Goal: Transaction & Acquisition: Obtain resource

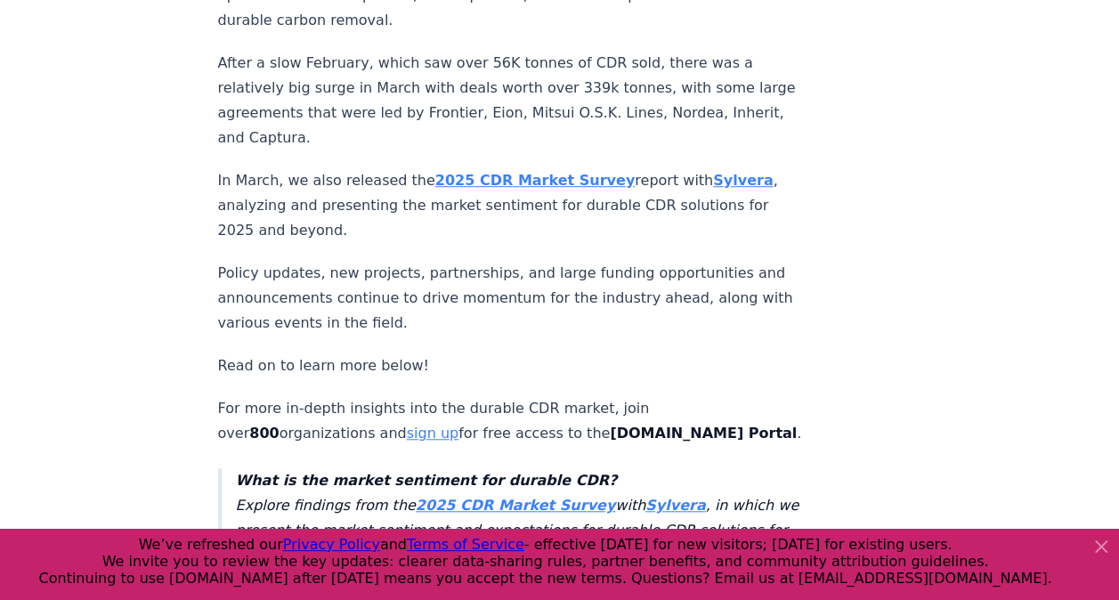
scroll to position [591, 0]
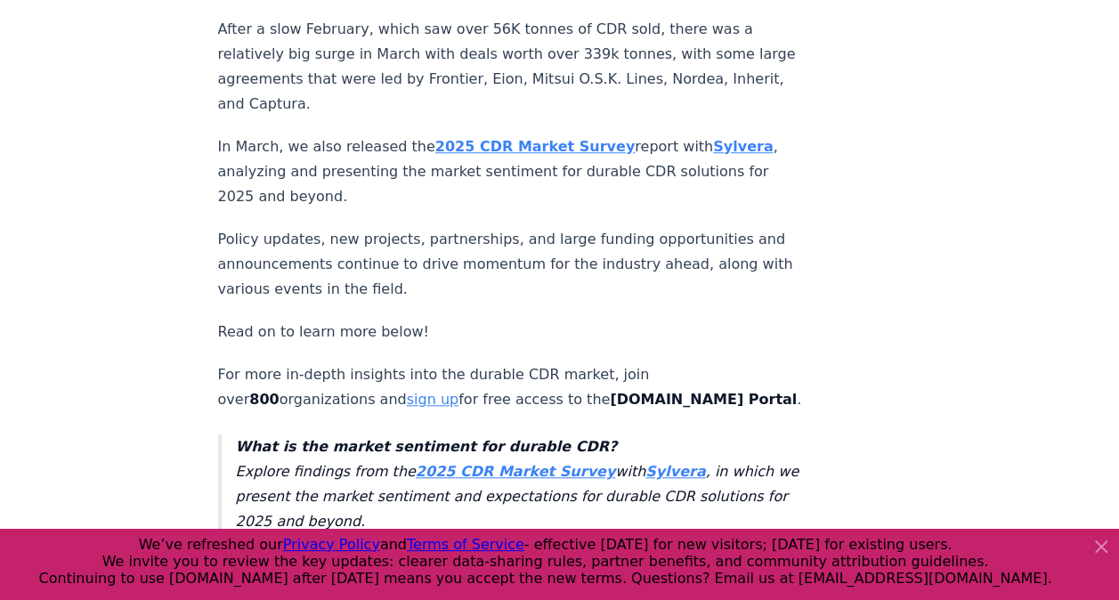
click at [1104, 547] on icon at bounding box center [1101, 546] width 21 height 21
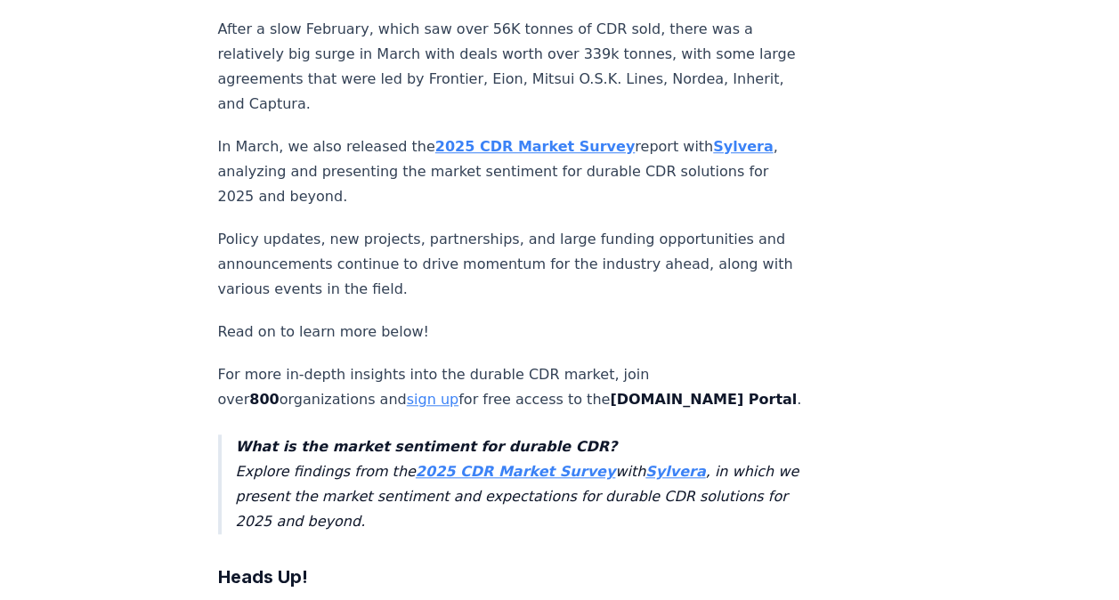
click at [506, 463] on strong "2025 CDR Market Survey" at bounding box center [515, 471] width 199 height 17
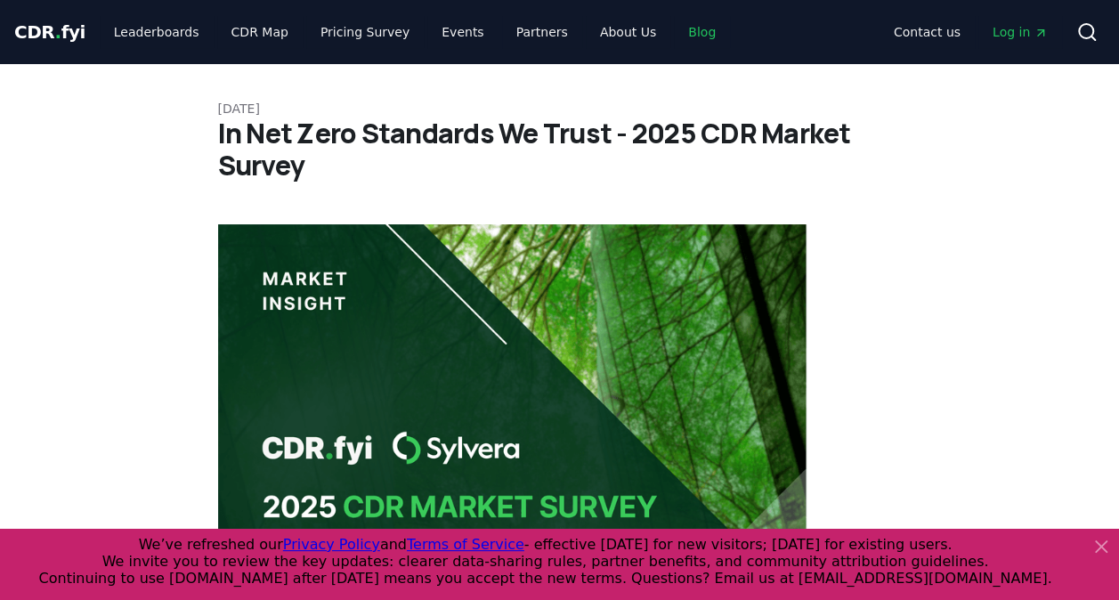
click at [675, 30] on link "Blog" at bounding box center [702, 32] width 56 height 32
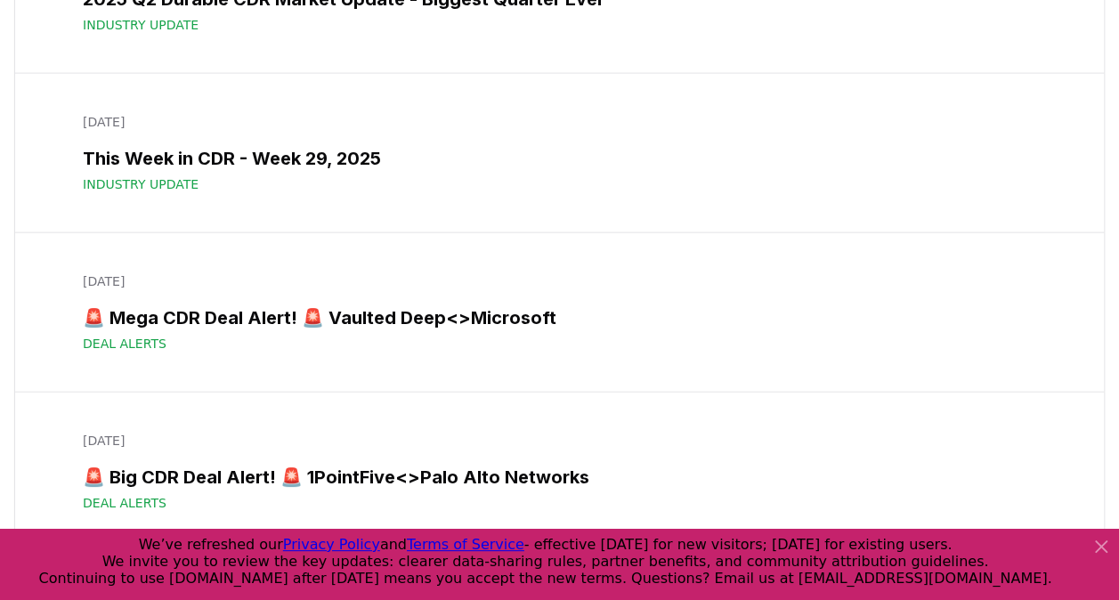
scroll to position [1942, 0]
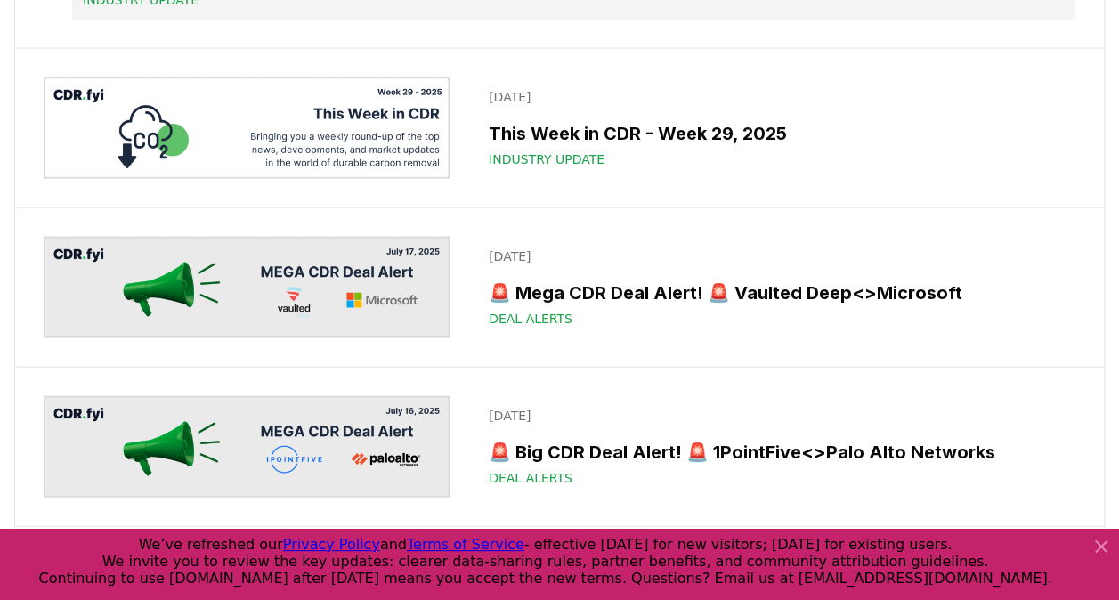
click at [199, 9] on span "Industry Update" at bounding box center [141, 0] width 116 height 18
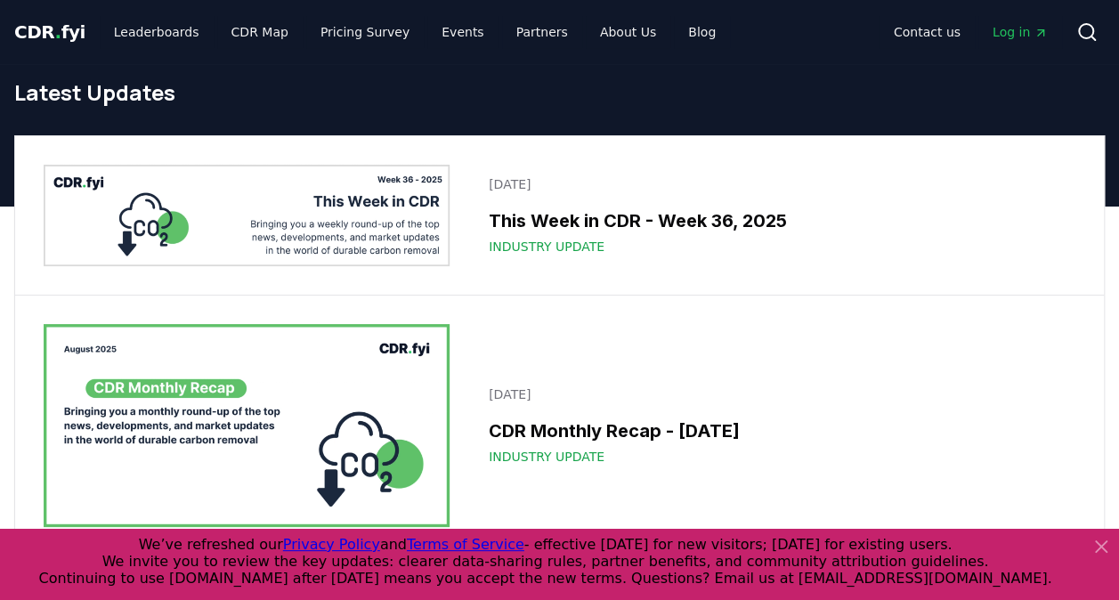
scroll to position [2247, 0]
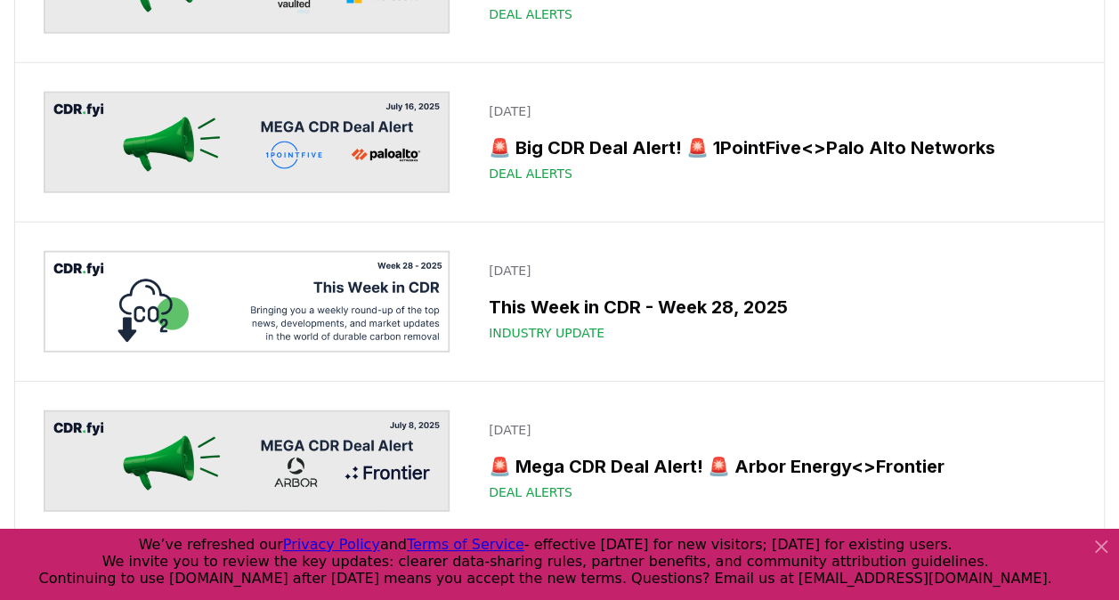
click at [1099, 539] on icon at bounding box center [1101, 546] width 21 height 21
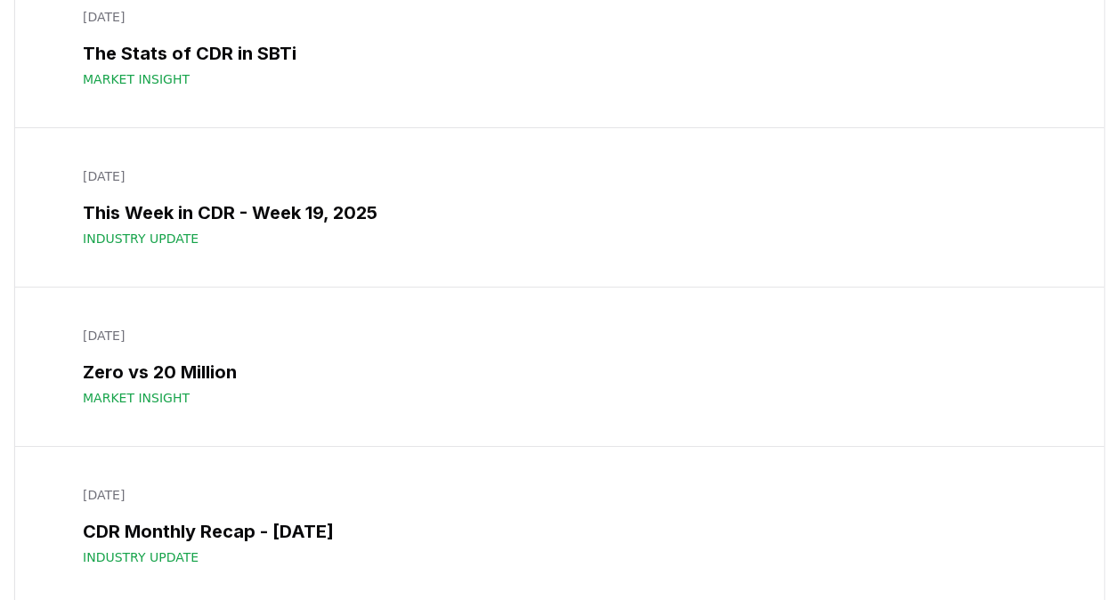
scroll to position [6509, 0]
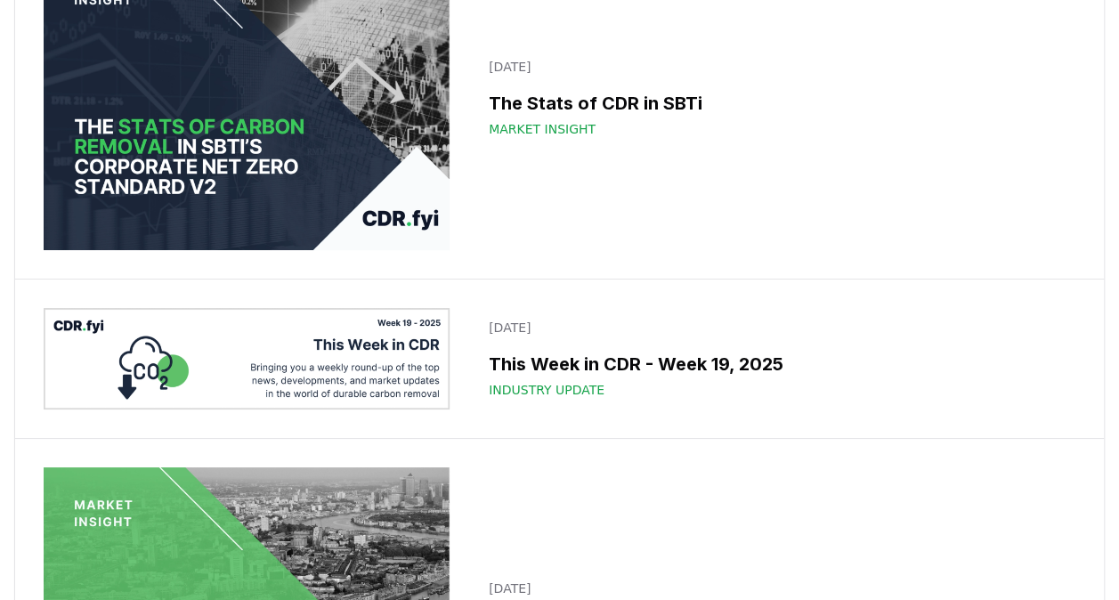
click at [385, 250] on img at bounding box center [247, 98] width 406 height 305
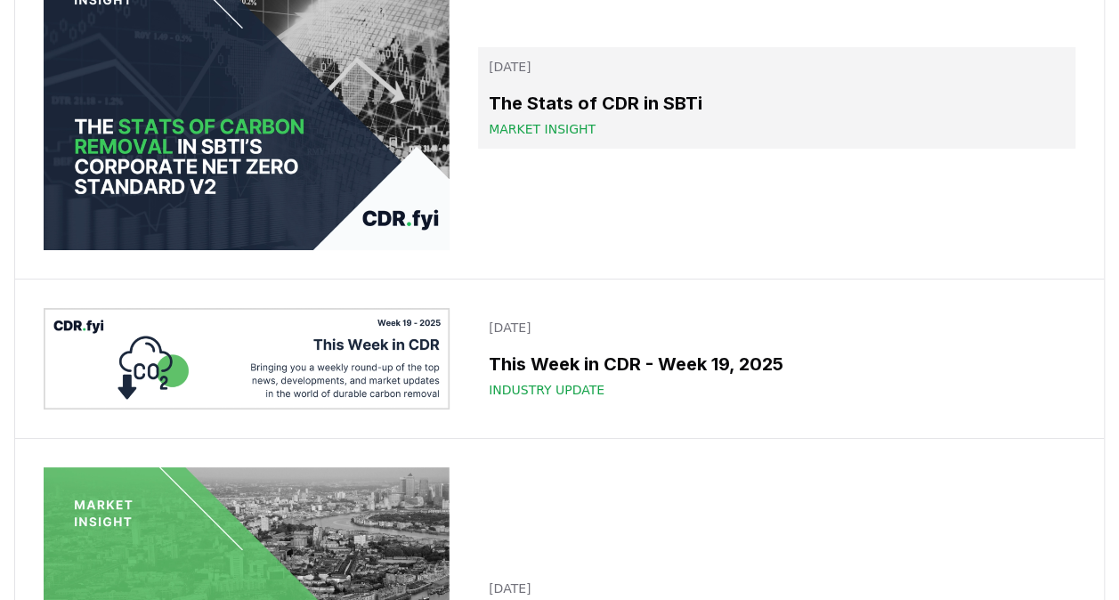
click at [521, 117] on h3 "The Stats of CDR in SBTi" at bounding box center [777, 103] width 576 height 27
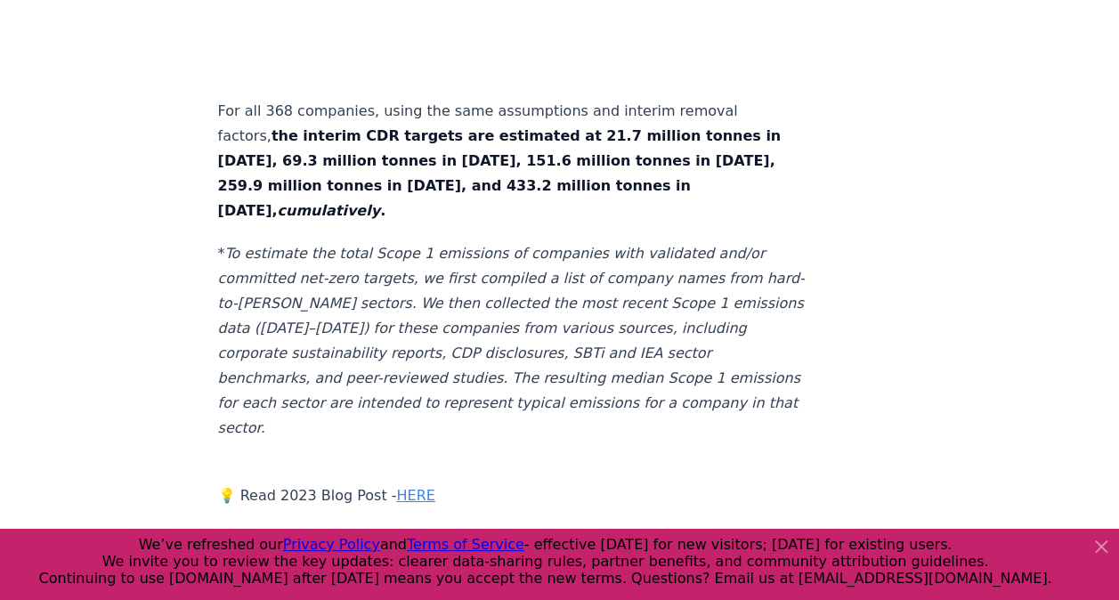
scroll to position [6077, 0]
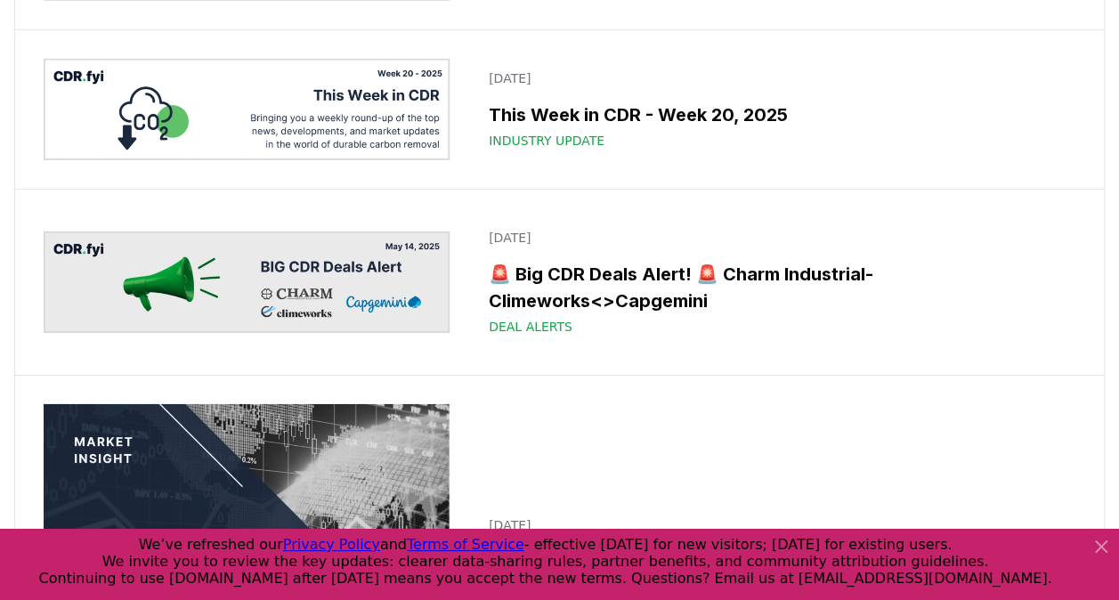
scroll to position [7043, 0]
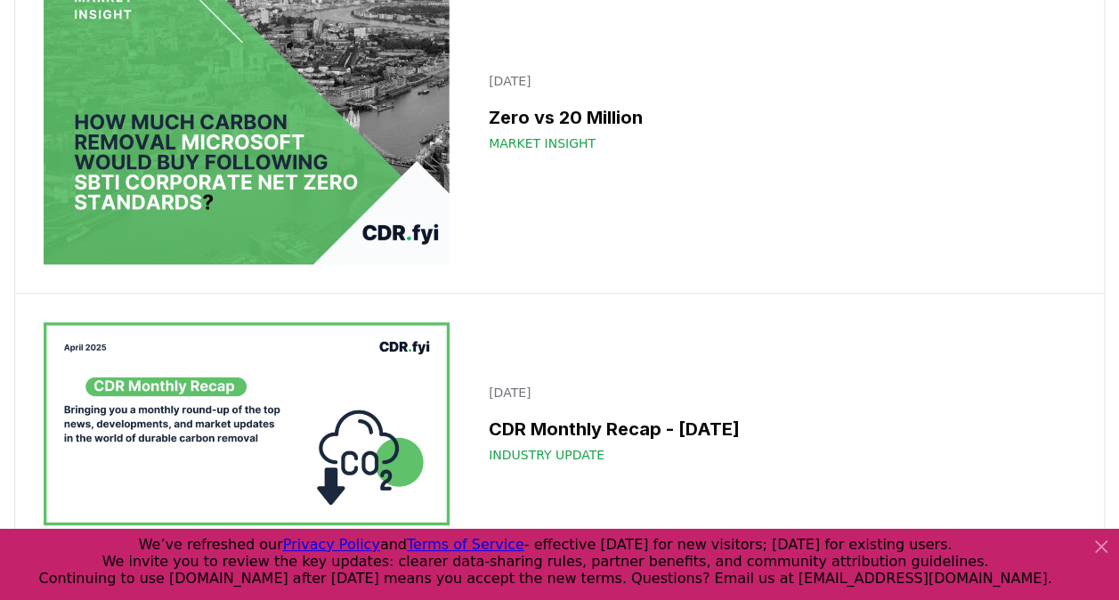
click at [1101, 545] on icon at bounding box center [1101, 546] width 21 height 21
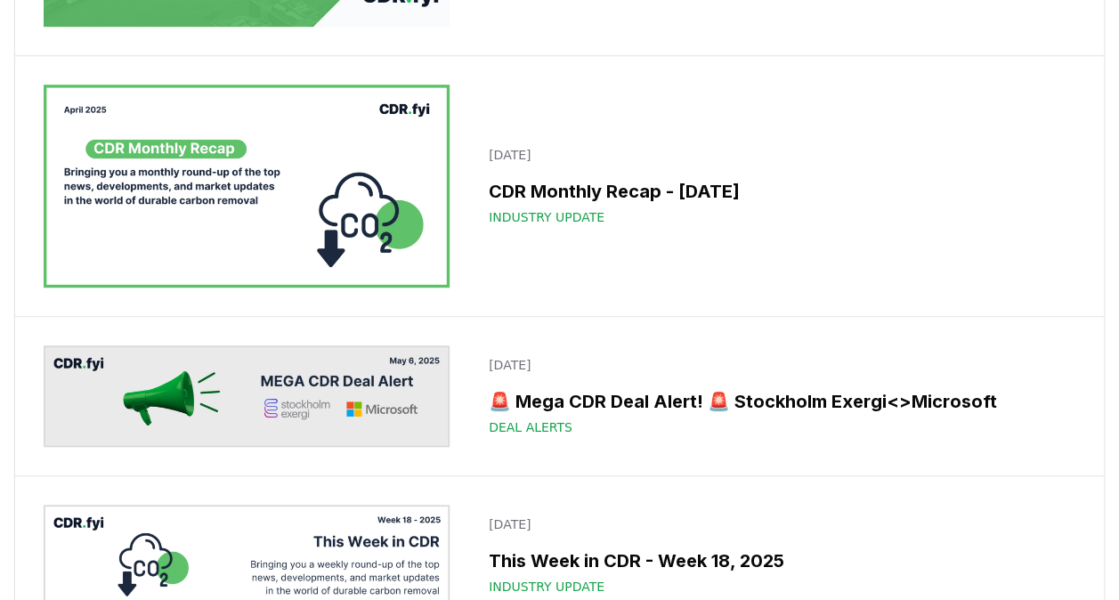
scroll to position [7292, 0]
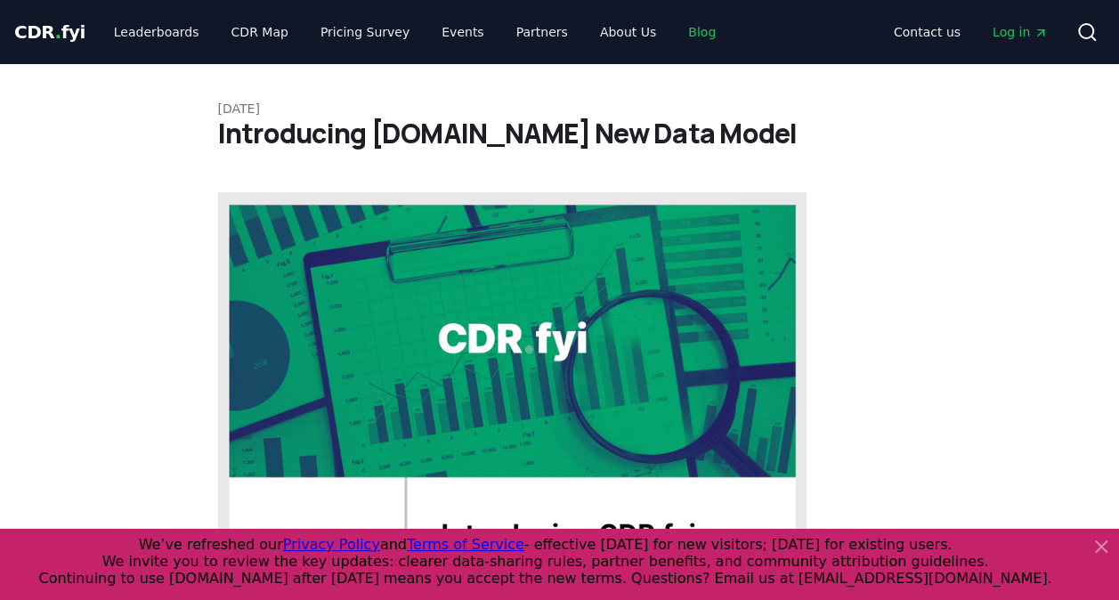
click at [674, 37] on link "Blog" at bounding box center [702, 32] width 56 height 32
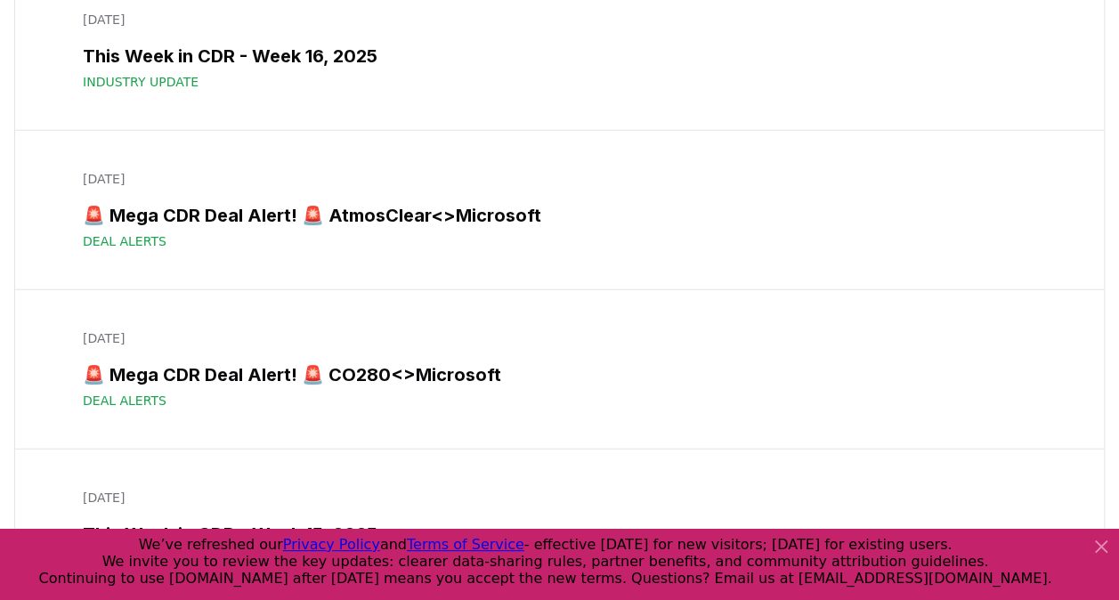
scroll to position [9166, 0]
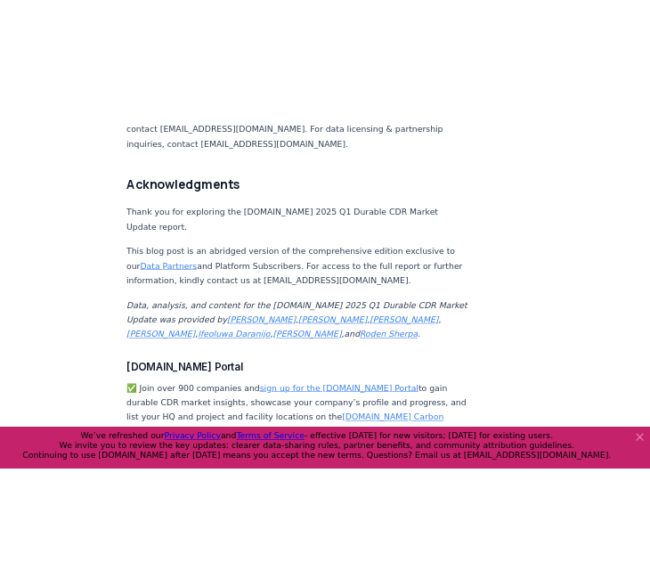
scroll to position [10407, 0]
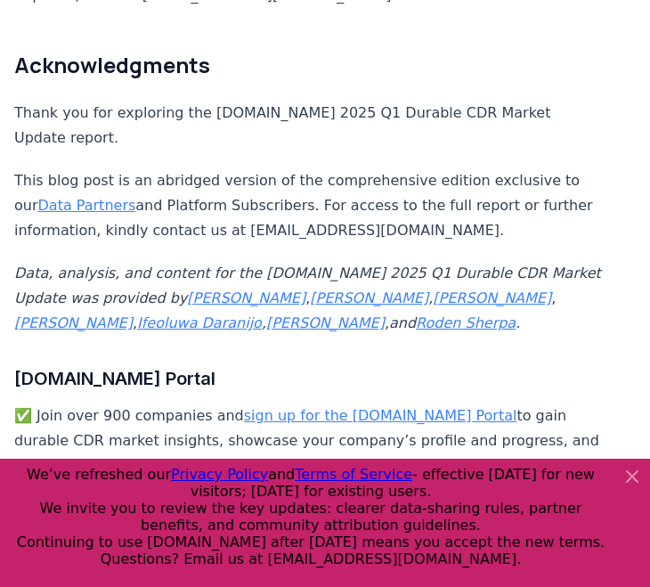
click at [632, 471] on icon at bounding box center [632, 476] width 21 height 21
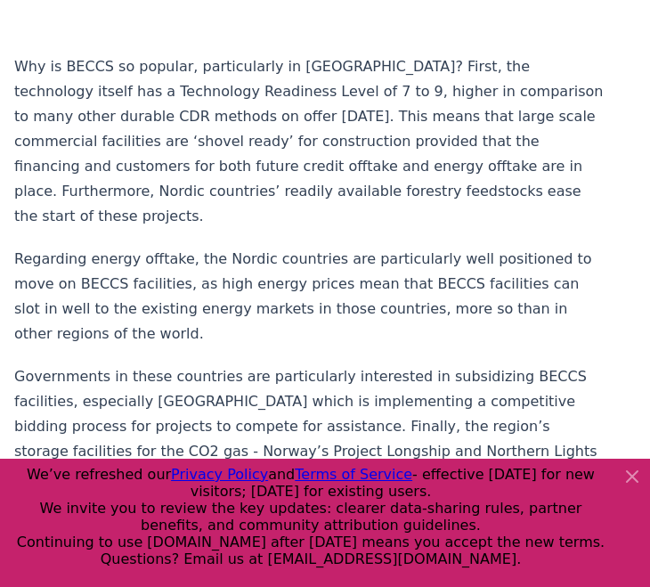
scroll to position [1959, 0]
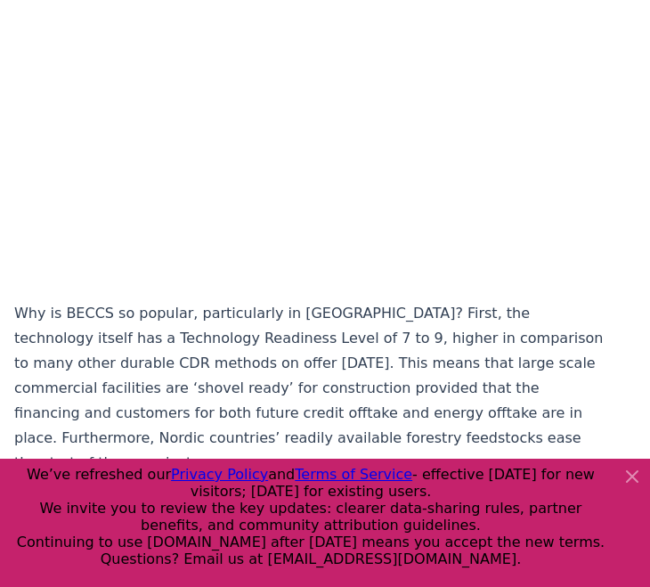
click at [633, 468] on icon at bounding box center [632, 476] width 21 height 21
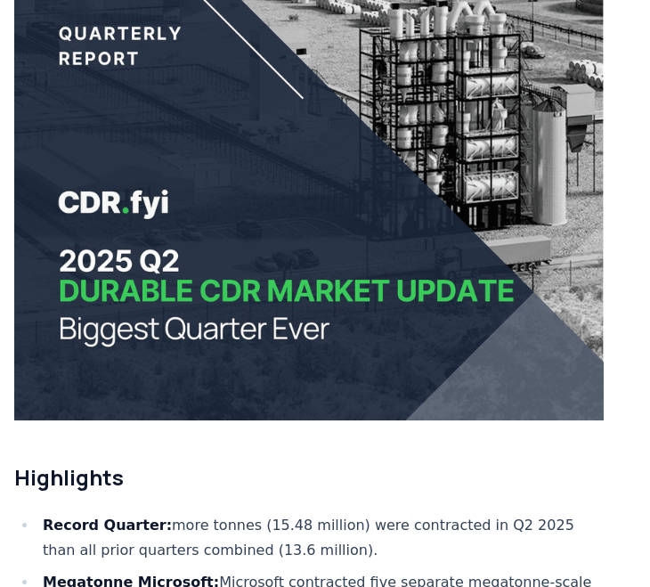
scroll to position [0, 0]
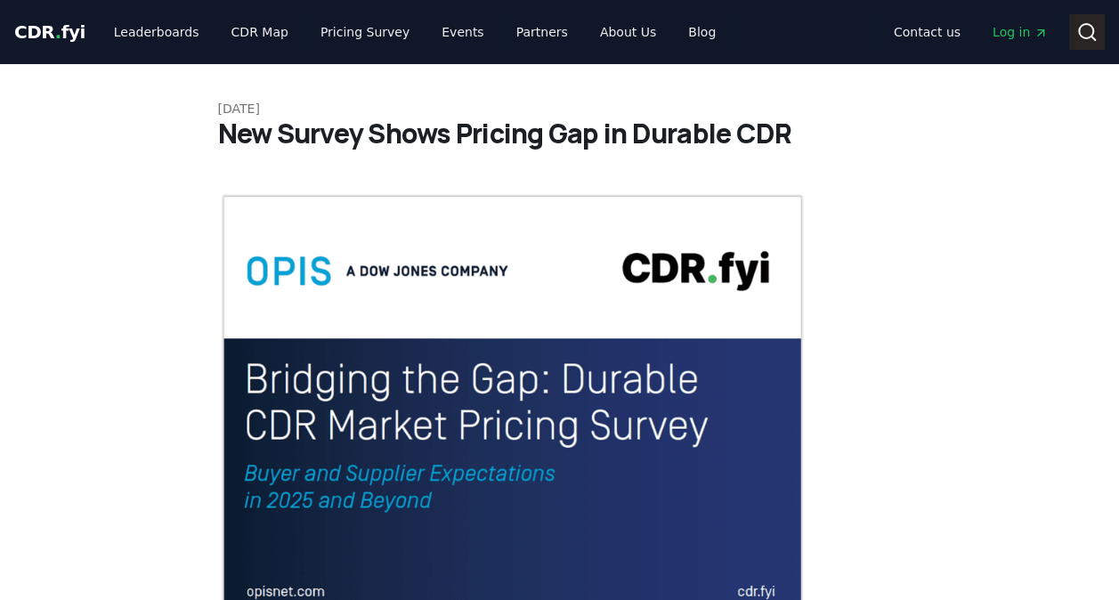
click at [1087, 30] on icon at bounding box center [1087, 31] width 21 height 21
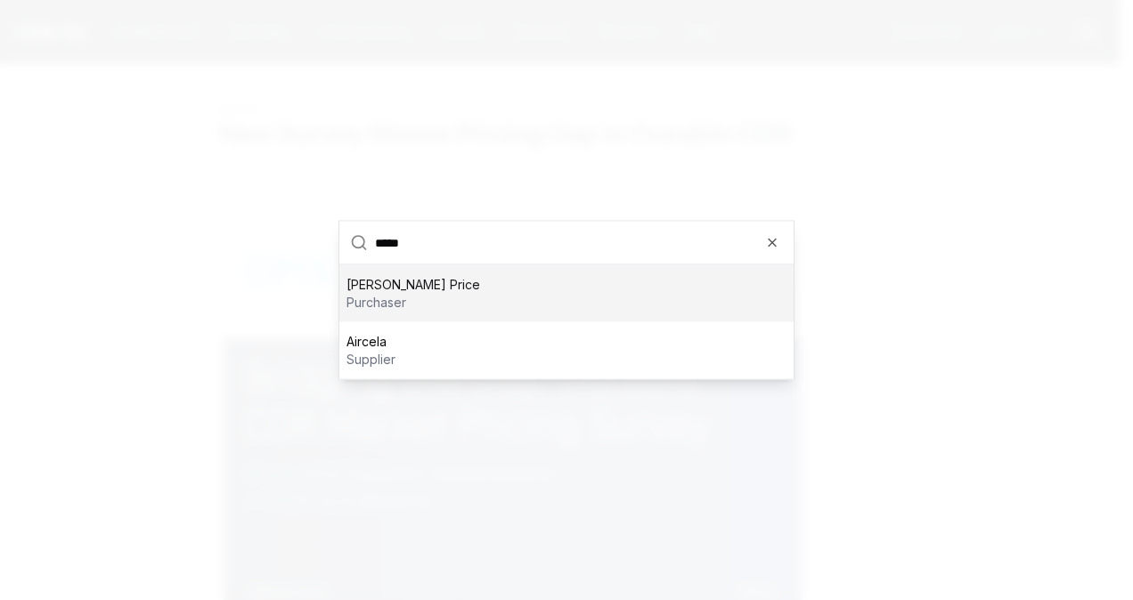
type input "*****"
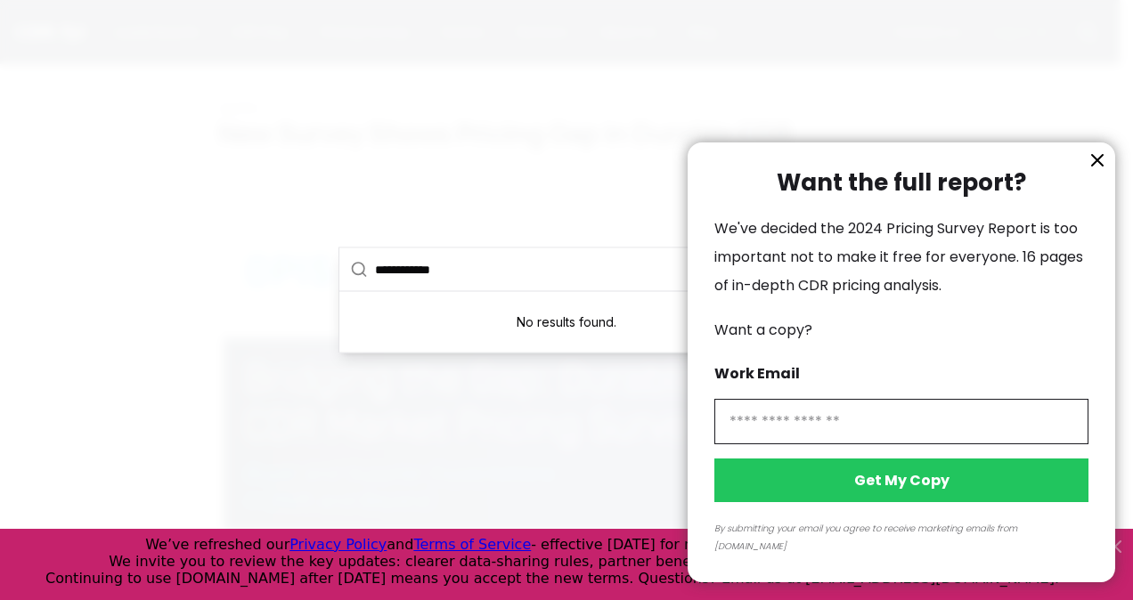
type input "**********"
click at [798, 441] on input "information" at bounding box center [901, 421] width 374 height 45
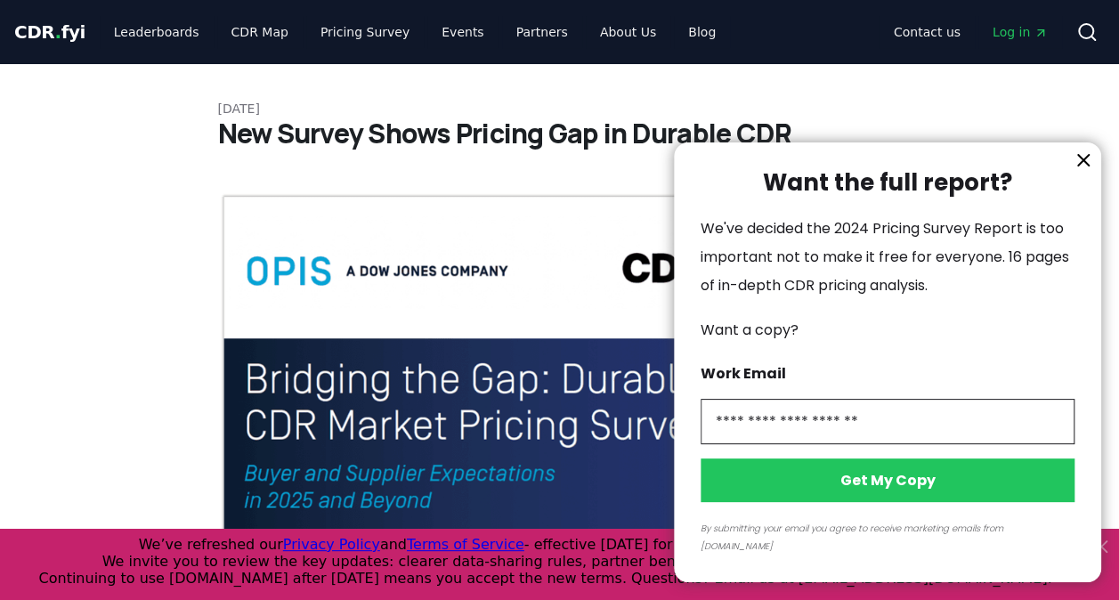
type input "**********"
click at [801, 500] on button "Get My Copy" at bounding box center [888, 481] width 374 height 44
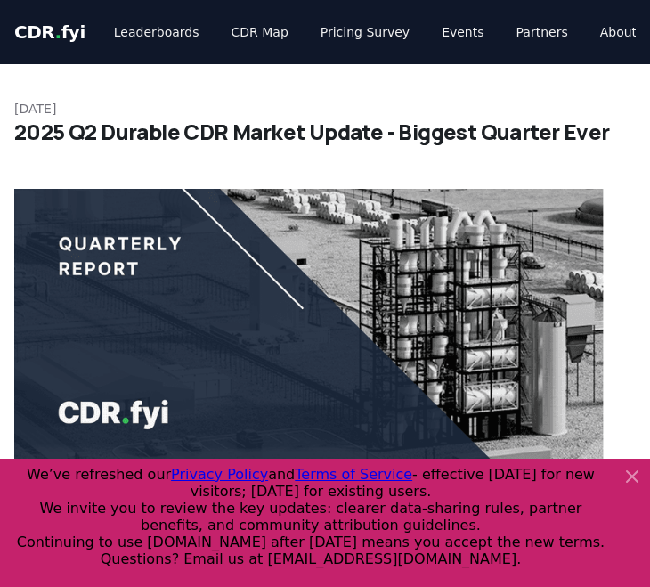
click at [632, 476] on icon at bounding box center [632, 476] width 11 height 11
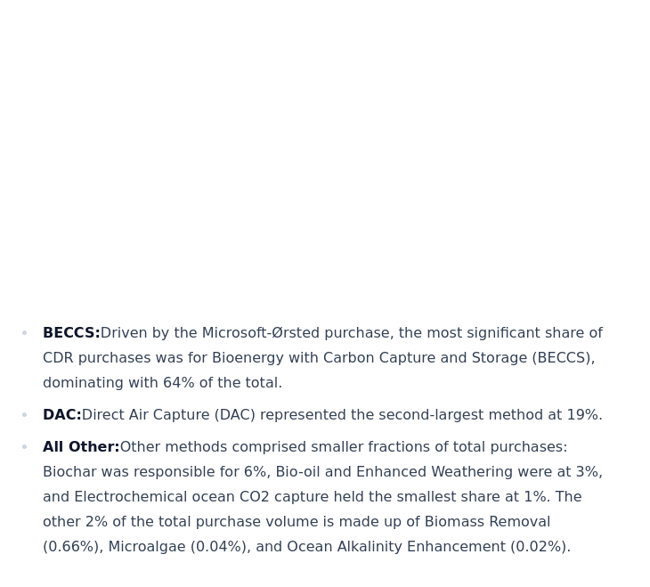
scroll to position [5290, 0]
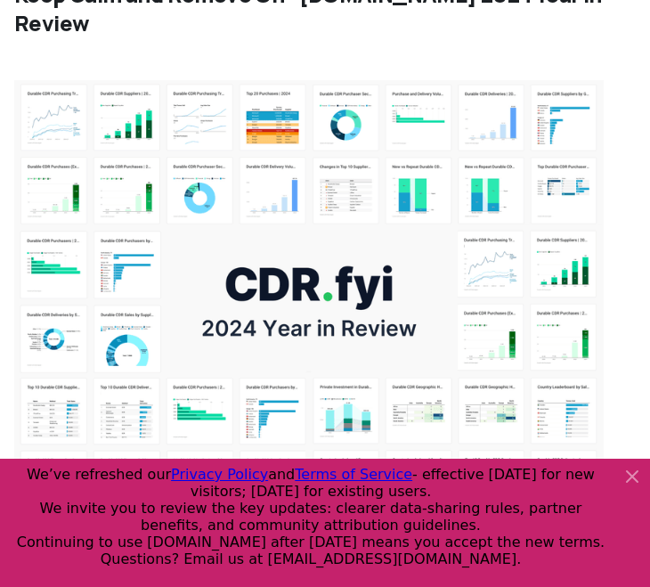
scroll to position [267, 0]
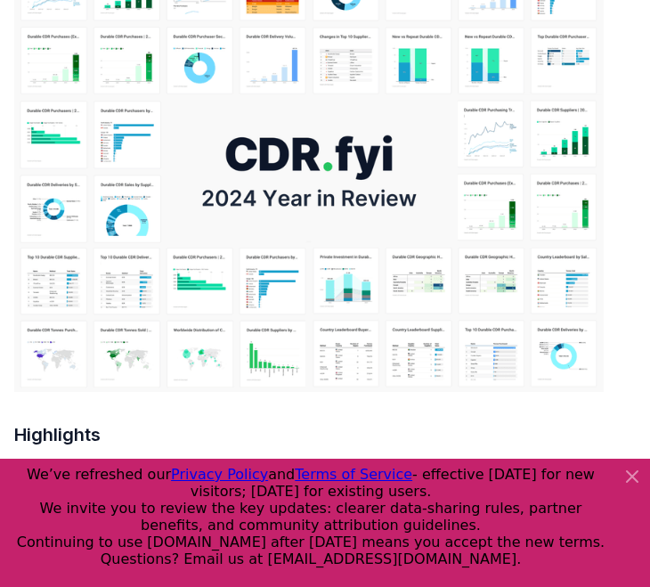
click at [629, 477] on icon at bounding box center [632, 476] width 21 height 21
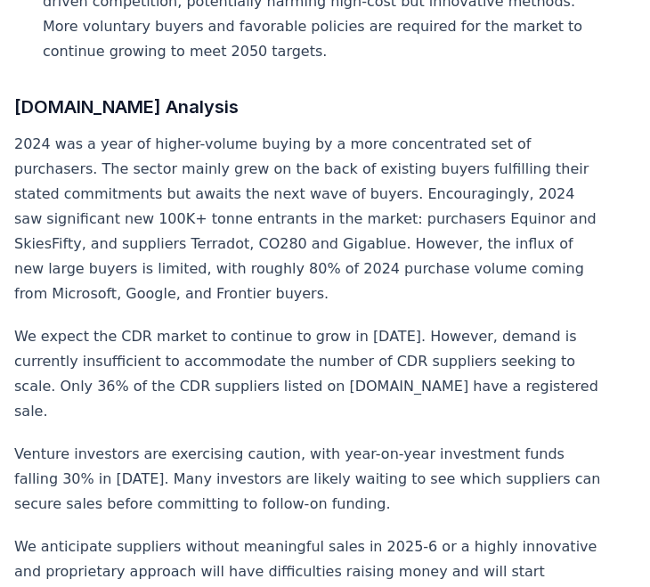
scroll to position [0, 0]
